Goal: Find specific page/section: Find specific page/section

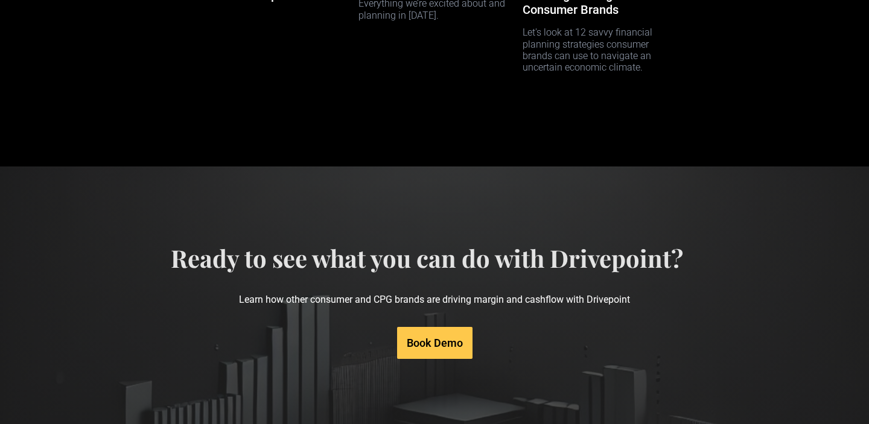
scroll to position [6254, 0]
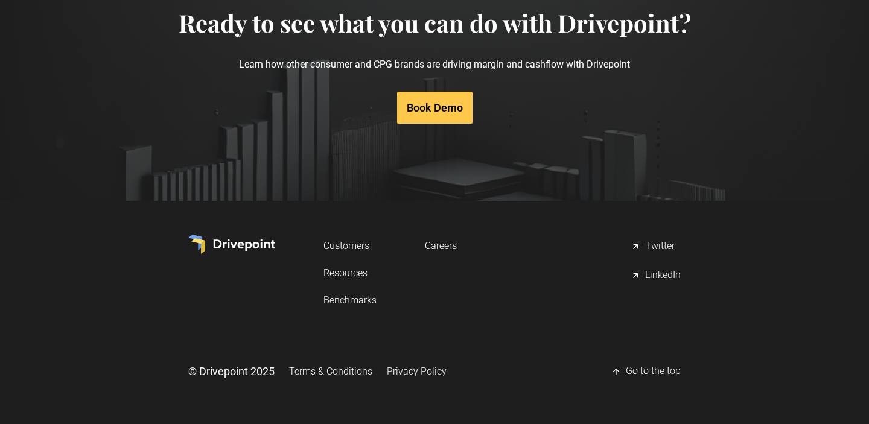
click at [432, 246] on link "Careers" at bounding box center [441, 246] width 32 height 22
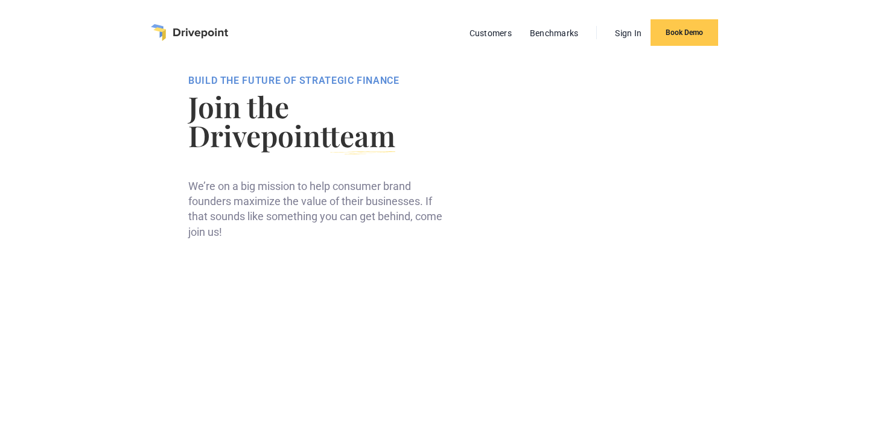
click at [167, 32] on img "home" at bounding box center [189, 32] width 77 height 17
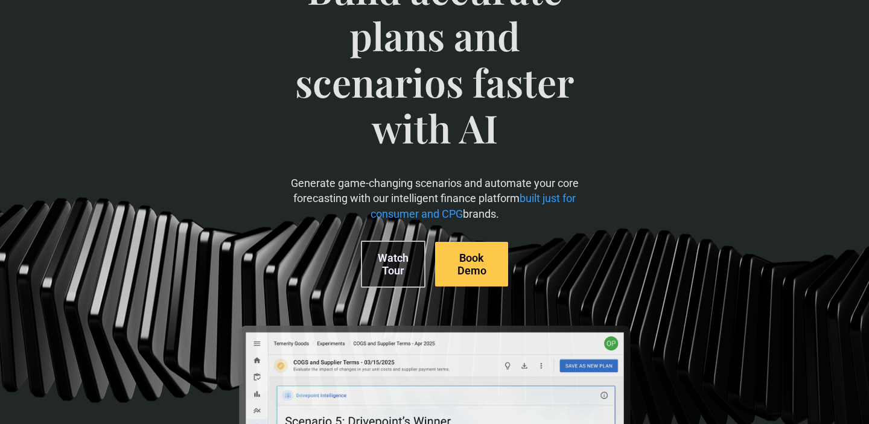
scroll to position [137, 0]
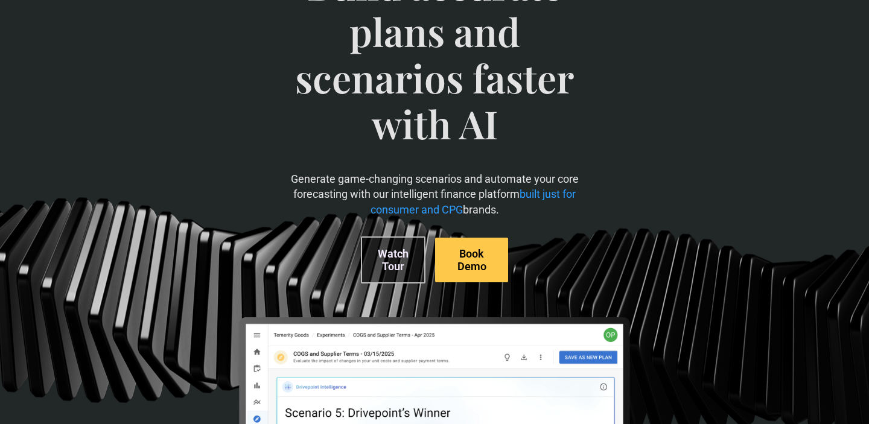
click at [395, 262] on link "Watch Tour" at bounding box center [393, 260] width 65 height 47
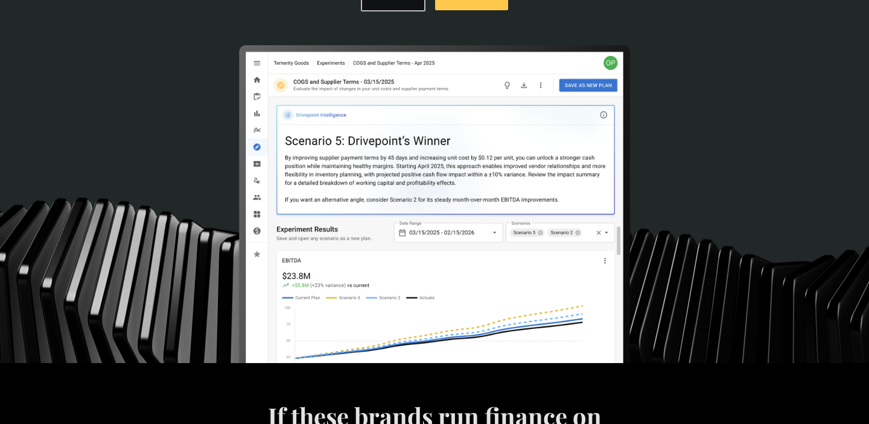
scroll to position [405, 0]
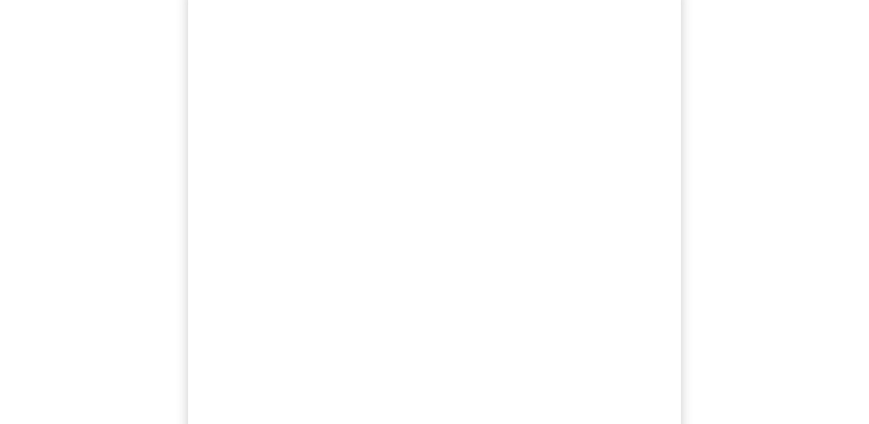
scroll to position [175, 0]
